Goal: Task Accomplishment & Management: Complete application form

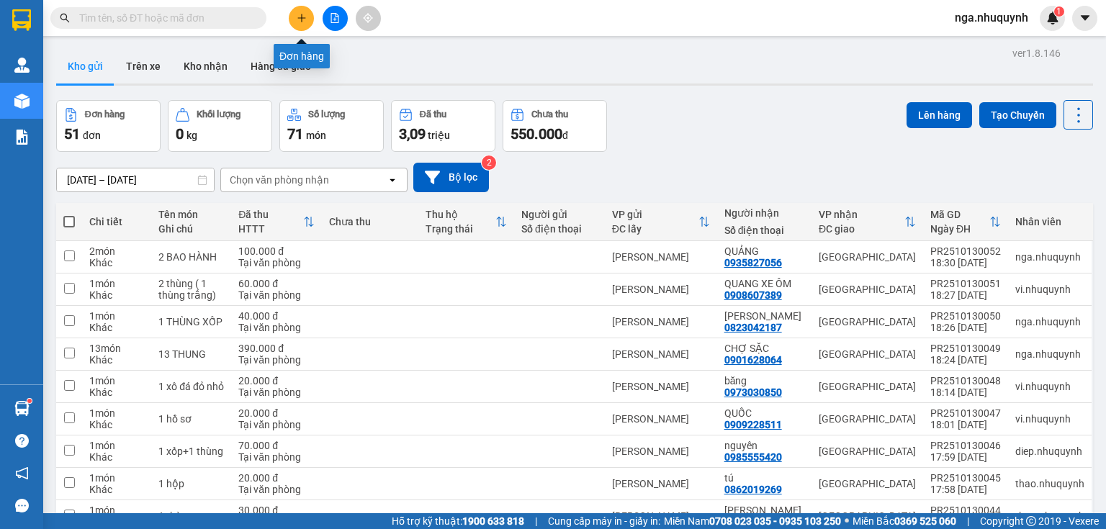
click at [302, 22] on icon "plus" at bounding box center [302, 18] width 10 height 10
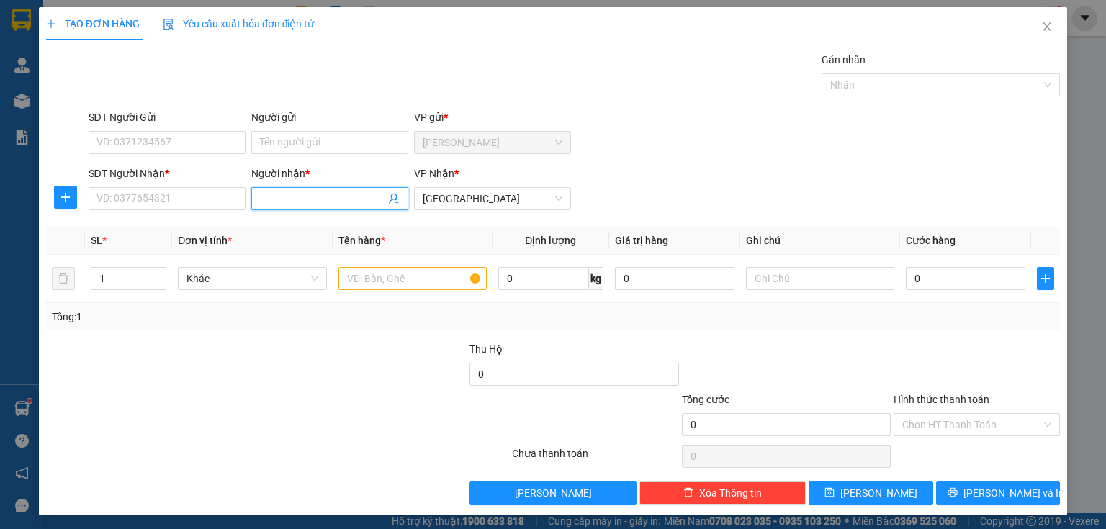
click at [278, 196] on input "Người nhận *" at bounding box center [322, 199] width 125 height 16
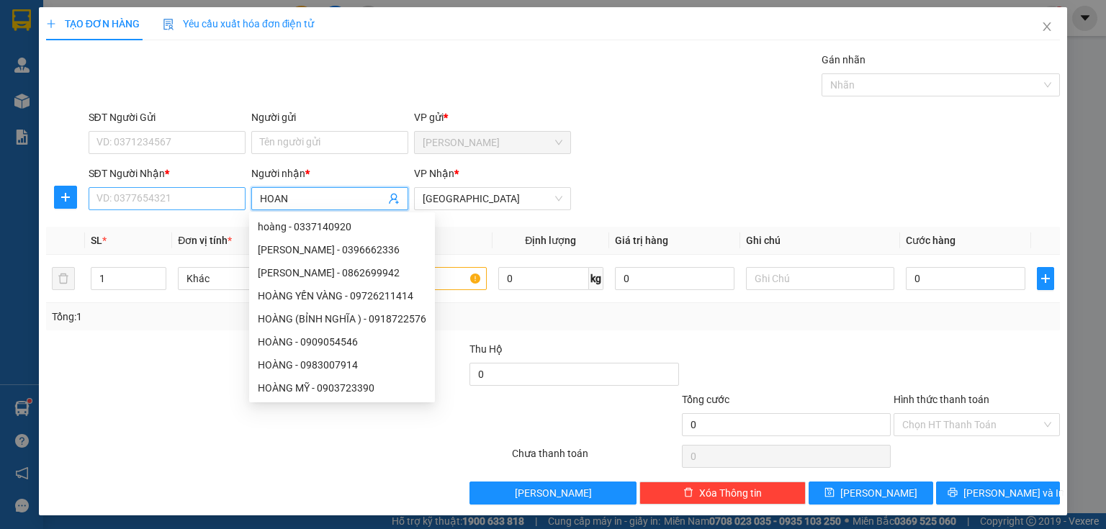
type input "HOAN"
click at [102, 197] on input "SĐT Người Nhận *" at bounding box center [167, 198] width 157 height 23
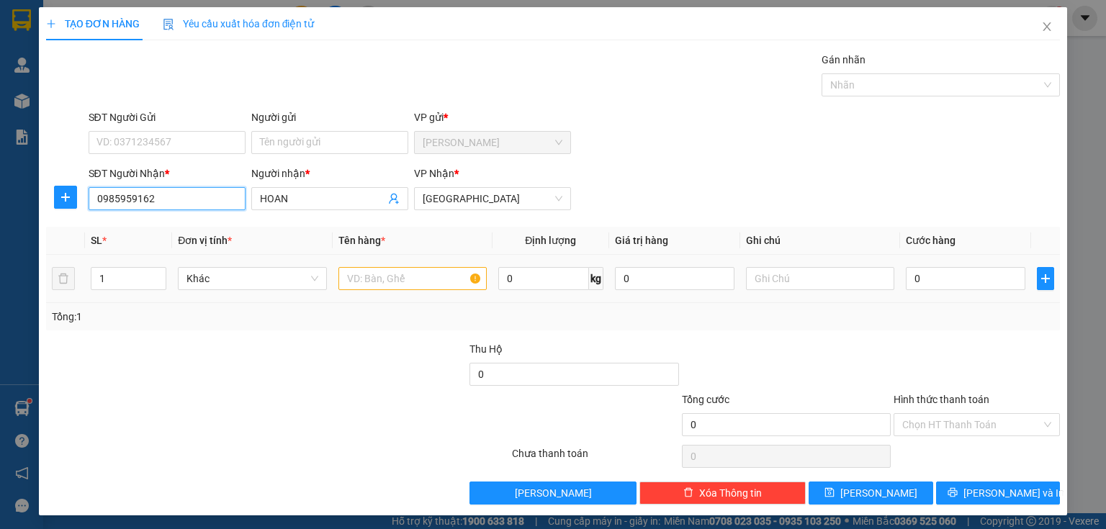
type input "0985959162"
click at [357, 279] on input "text" at bounding box center [412, 278] width 148 height 23
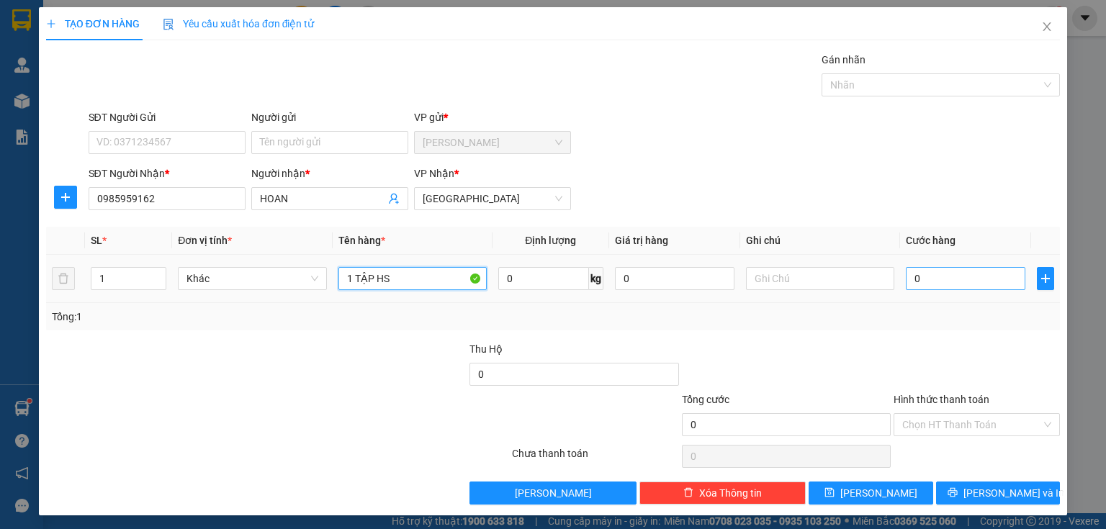
type input "1 TẬP HS"
click at [921, 274] on input "0" at bounding box center [966, 278] width 120 height 23
type input "2"
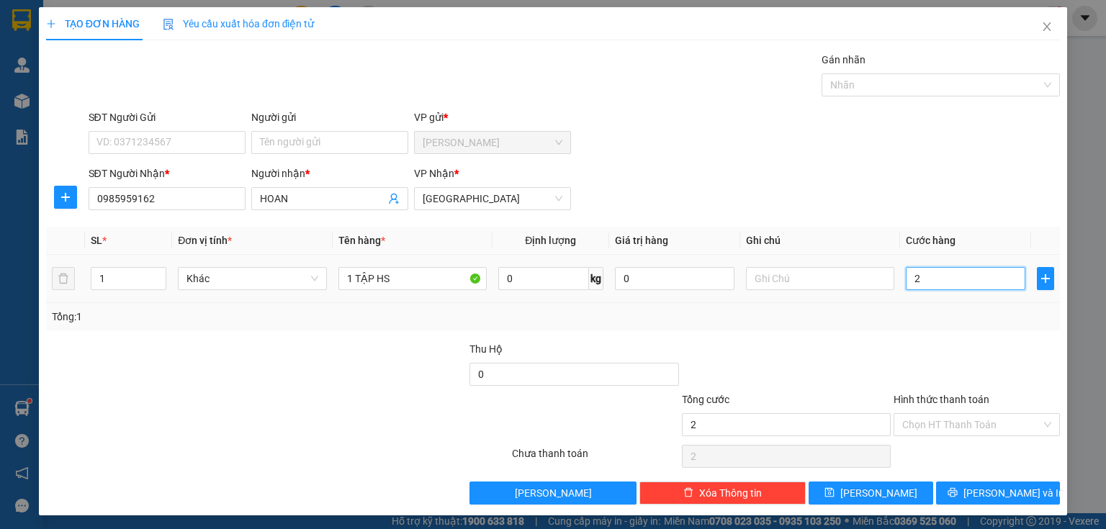
type input "20"
type input "200"
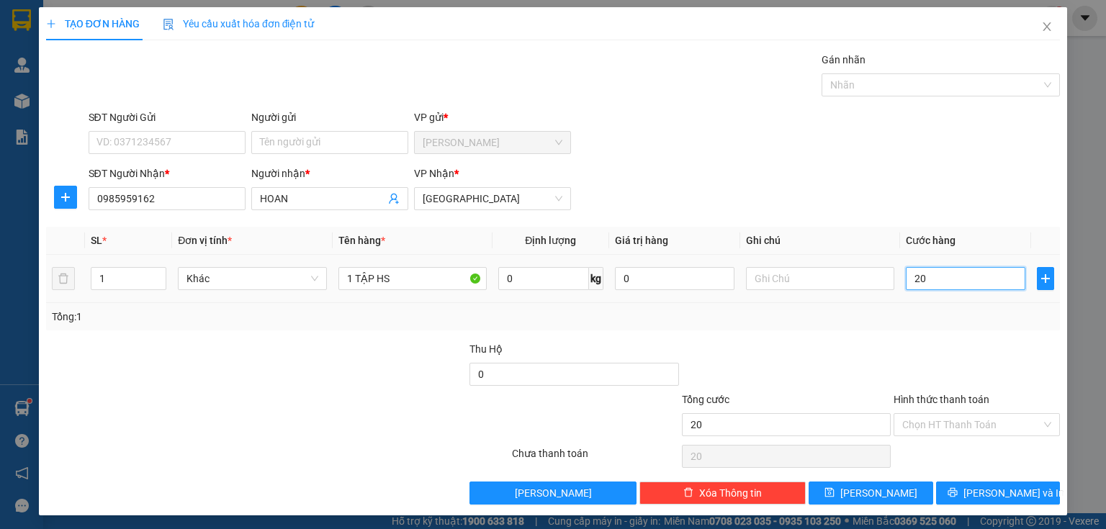
type input "200"
type input "2.000"
type input "20.000"
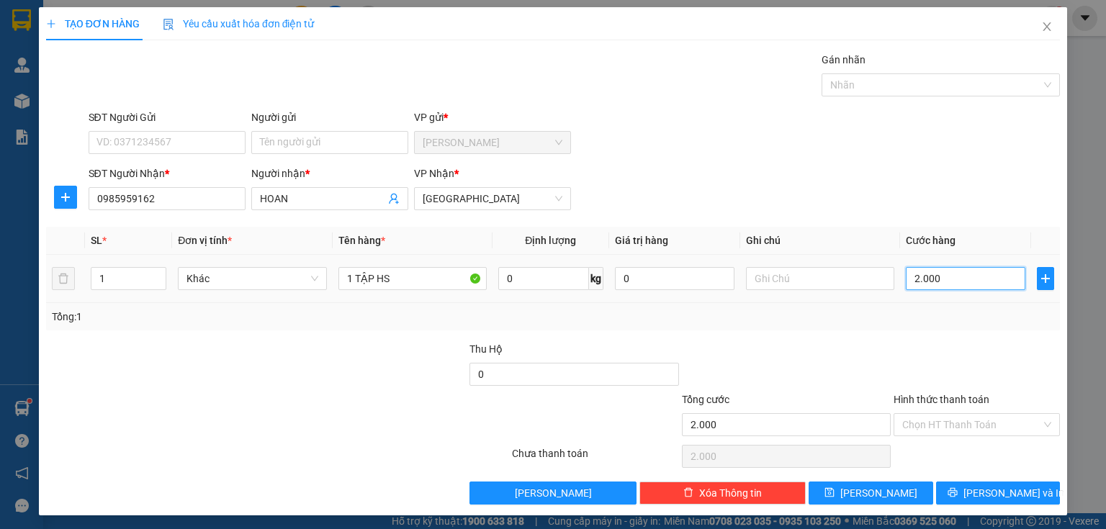
type input "20.000"
click at [902, 432] on input "Hình thức thanh toán" at bounding box center [971, 425] width 139 height 22
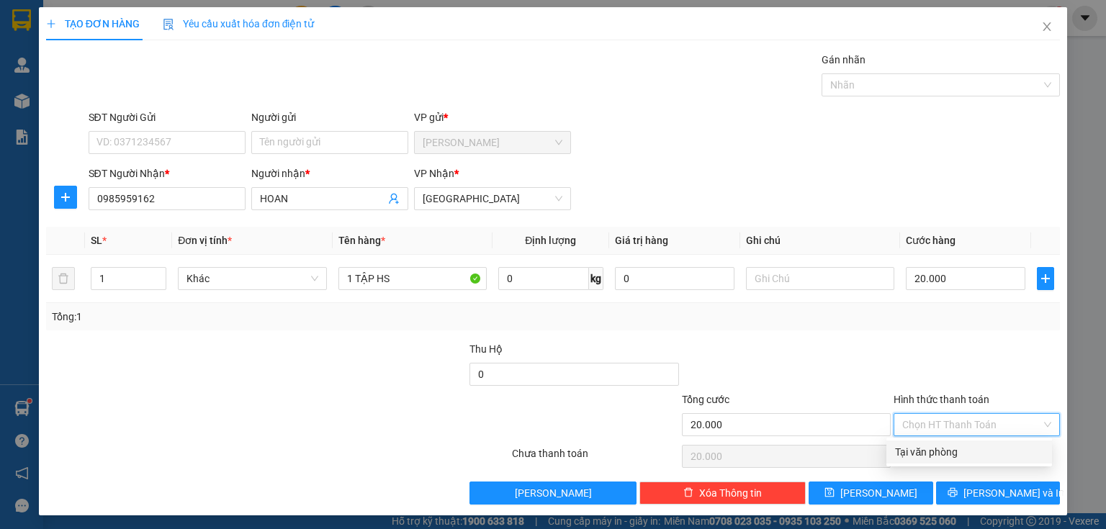
click at [902, 448] on div "Tại văn phòng" at bounding box center [969, 452] width 148 height 16
type input "0"
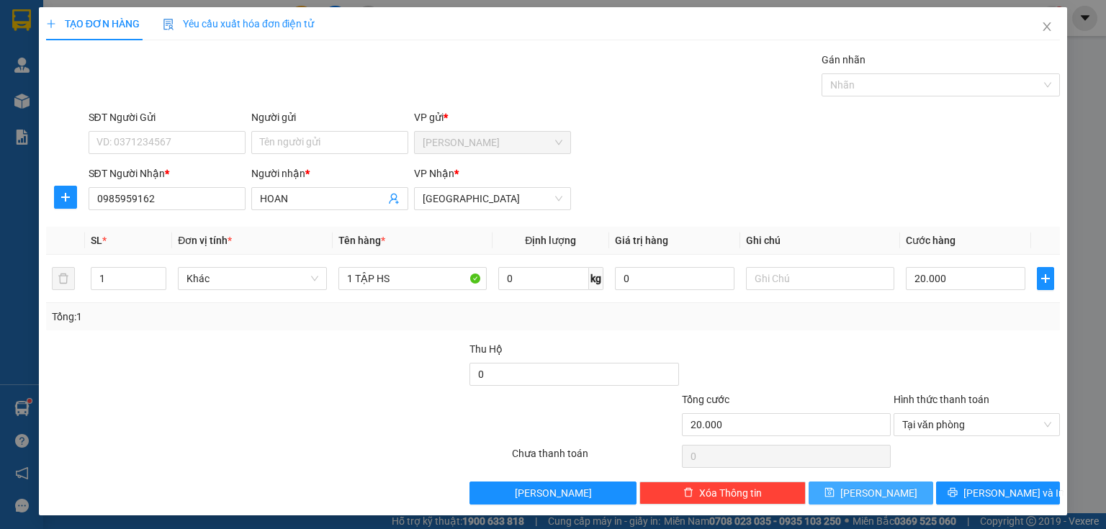
click at [888, 490] on button "[PERSON_NAME]" at bounding box center [871, 493] width 125 height 23
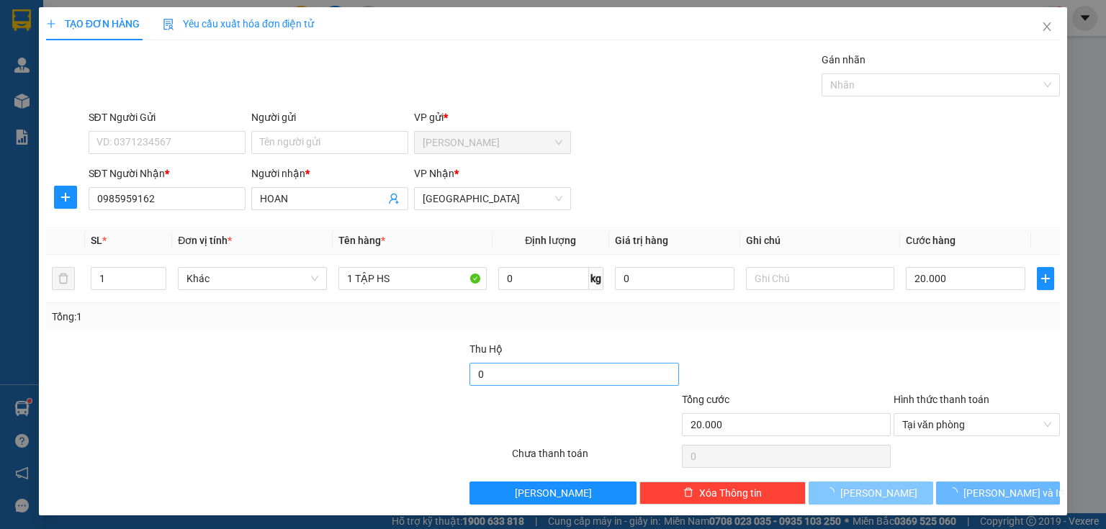
type input "0"
